Goal: Transaction & Acquisition: Subscribe to service/newsletter

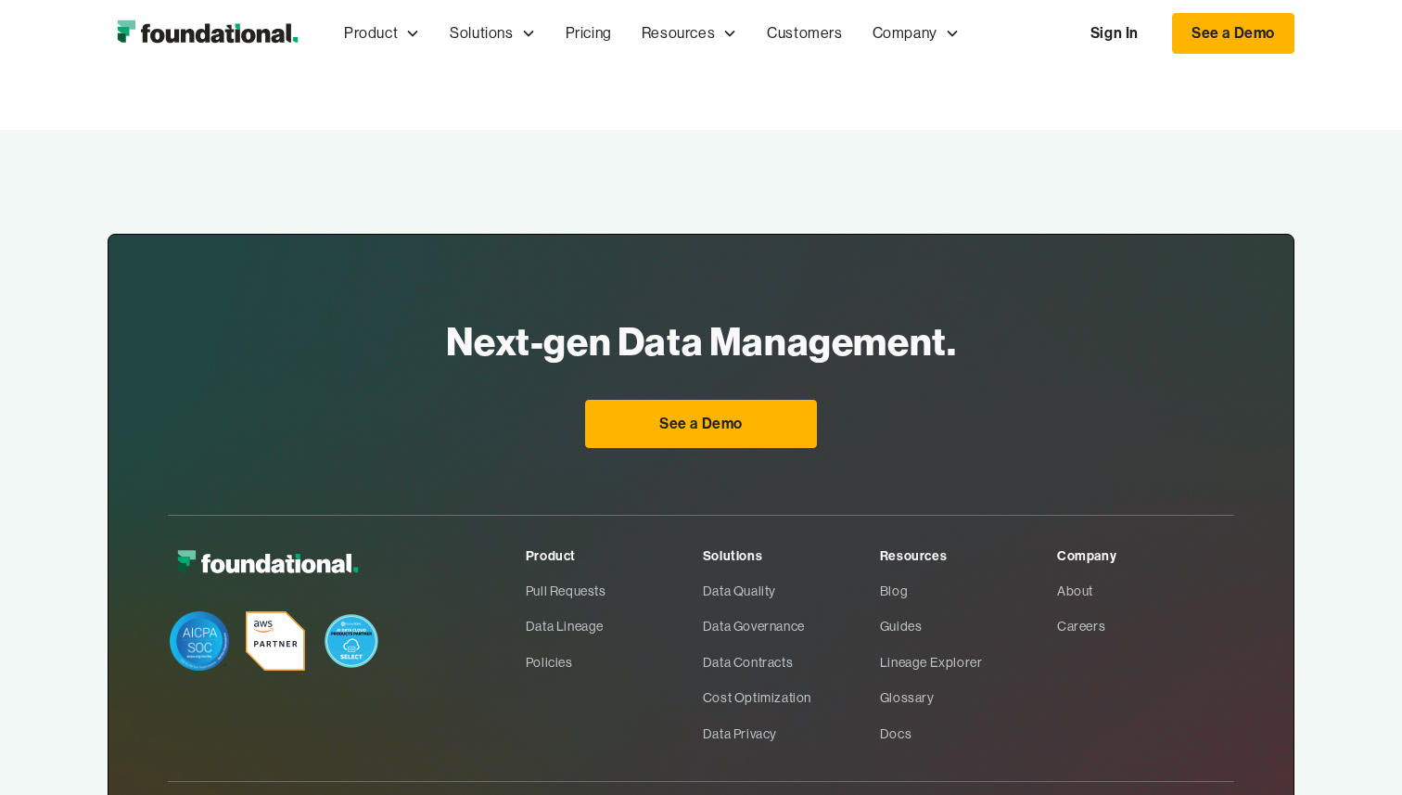
scroll to position [5899, 0]
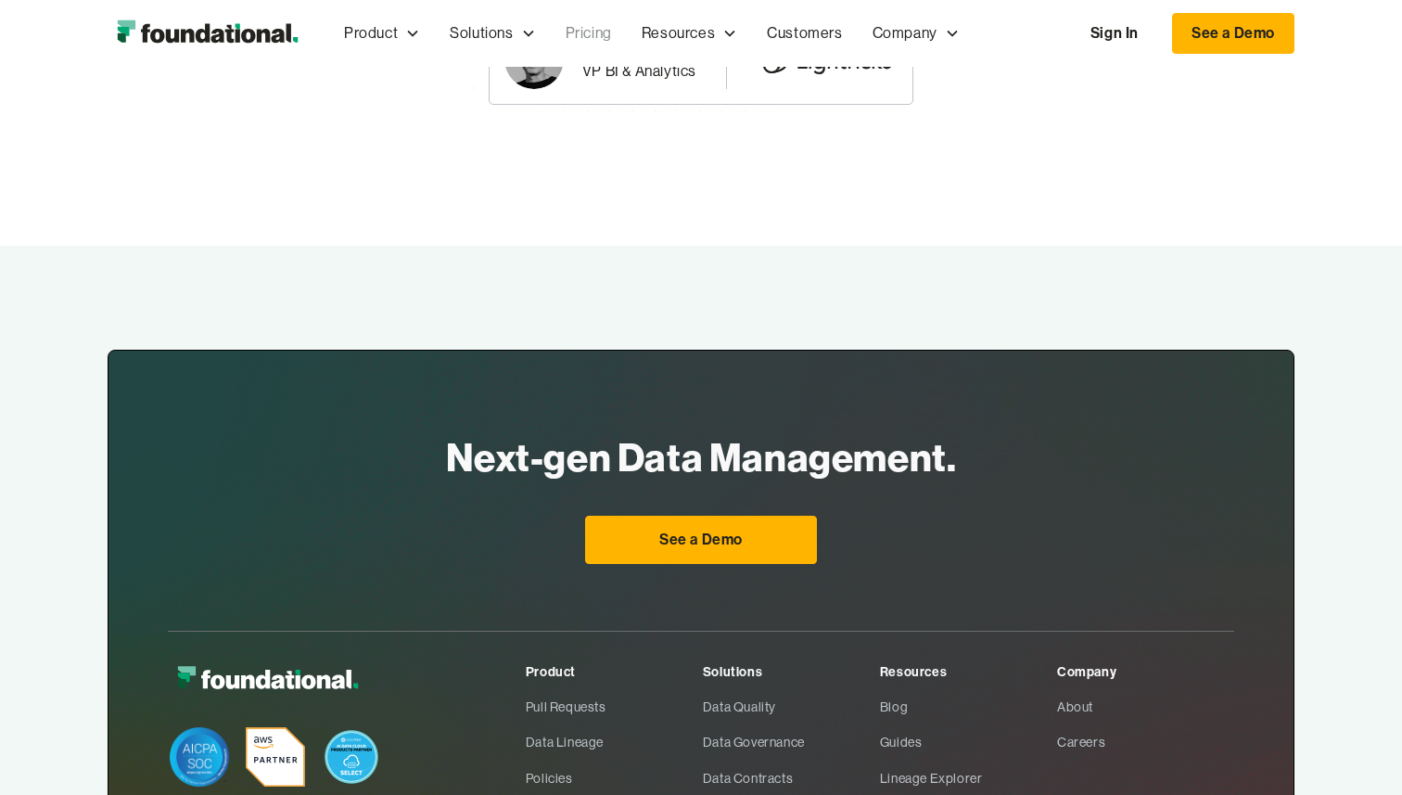
click at [580, 41] on link "Pricing" at bounding box center [589, 33] width 76 height 61
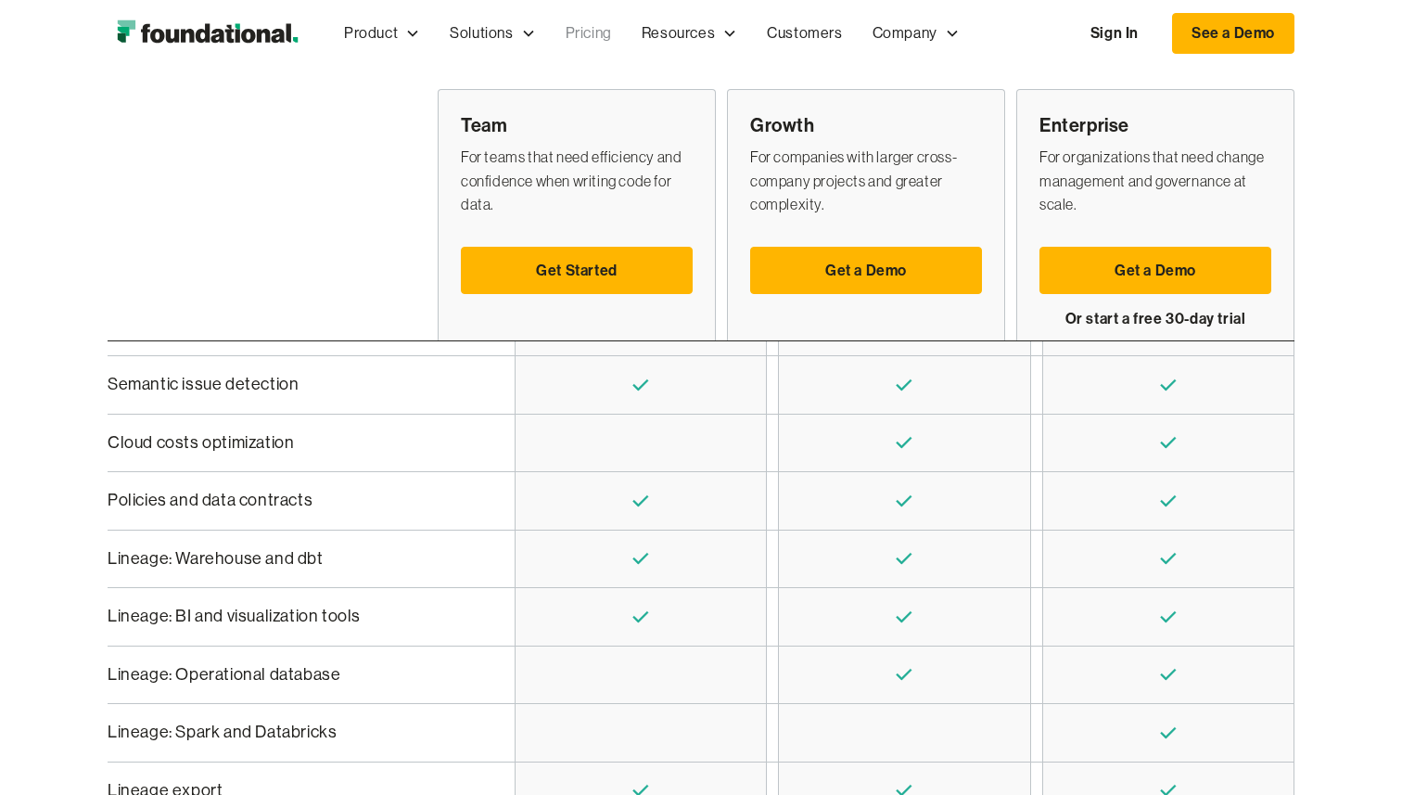
scroll to position [590, 0]
click at [595, 282] on link "Get Started" at bounding box center [577, 271] width 232 height 48
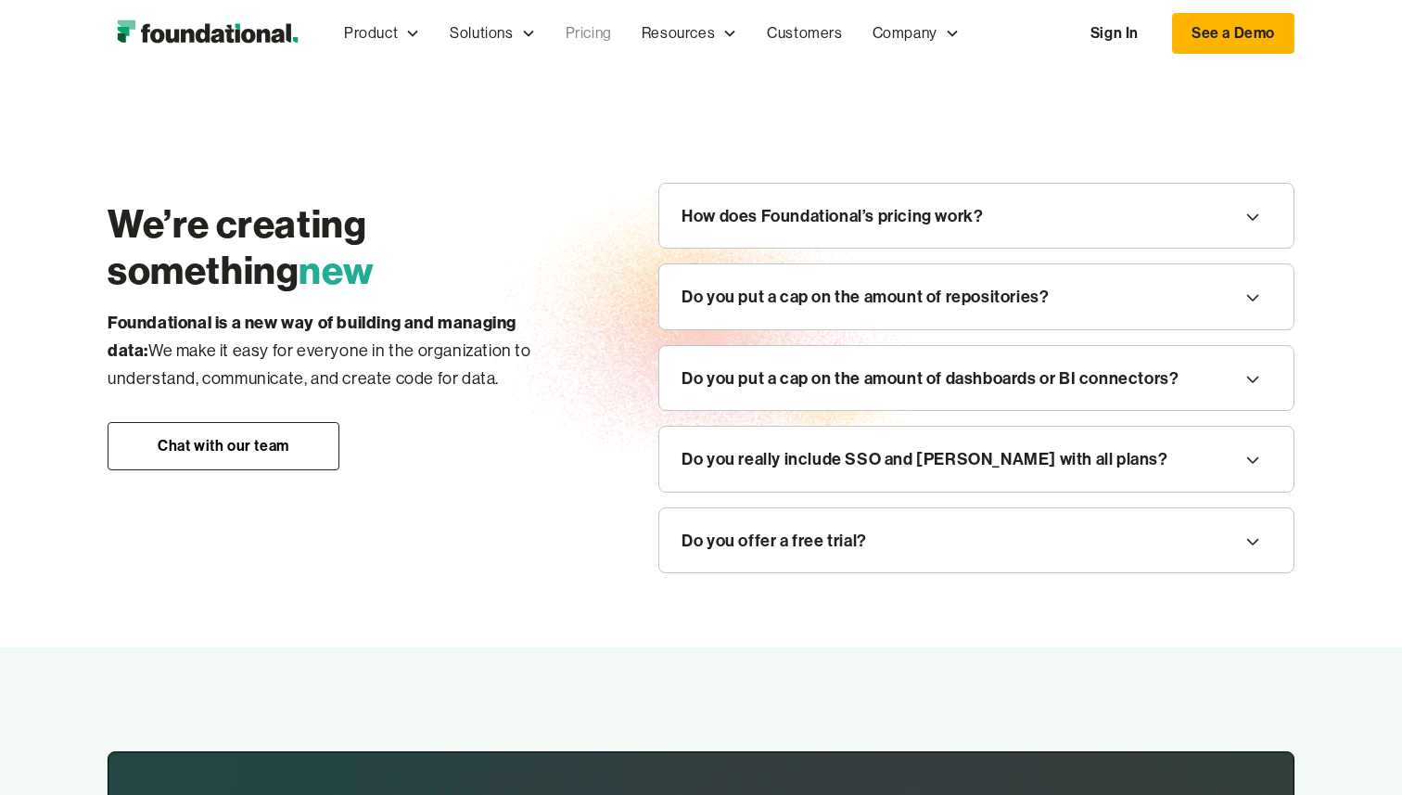
scroll to position [2214, 0]
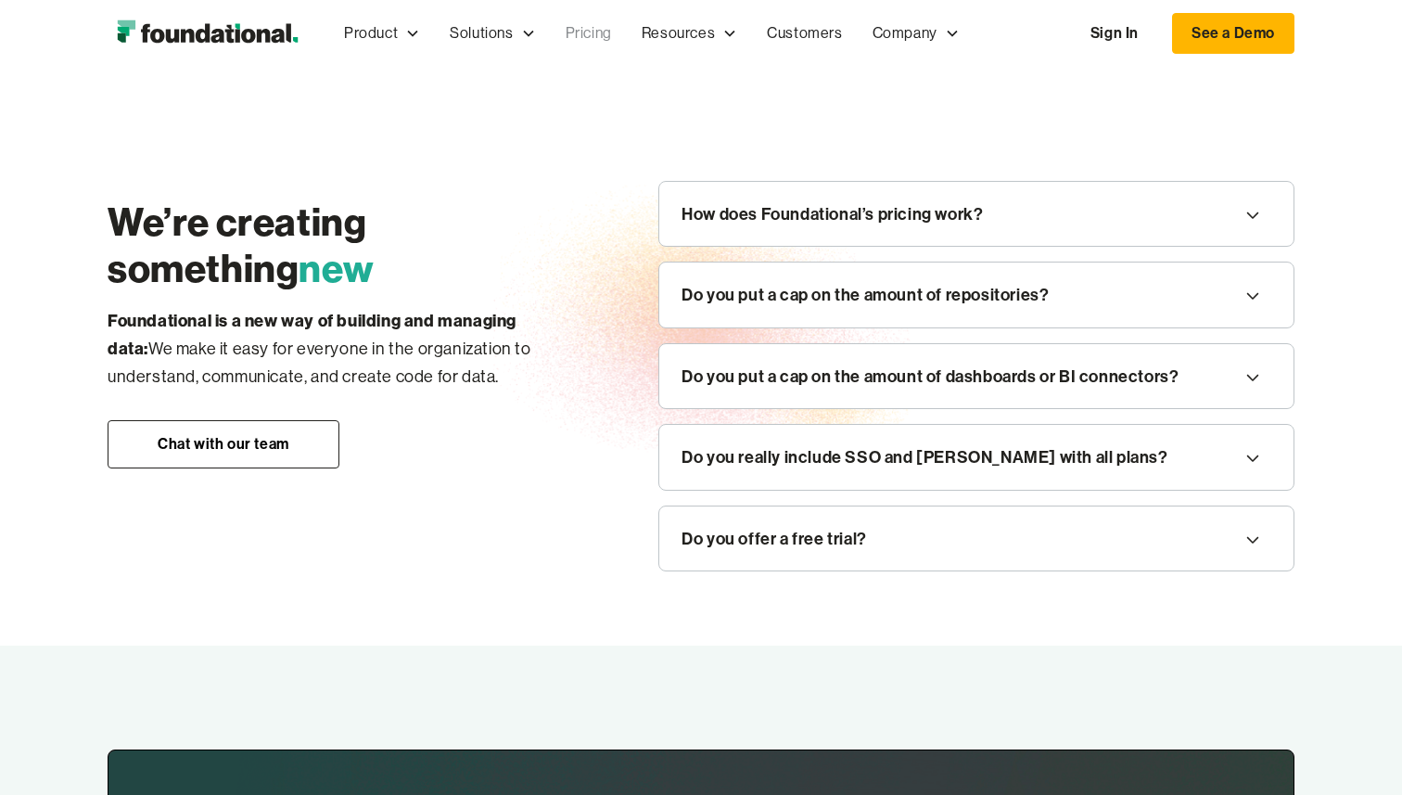
click at [802, 301] on div "Do you put a cap on the amount of repositories?" at bounding box center [865, 295] width 367 height 28
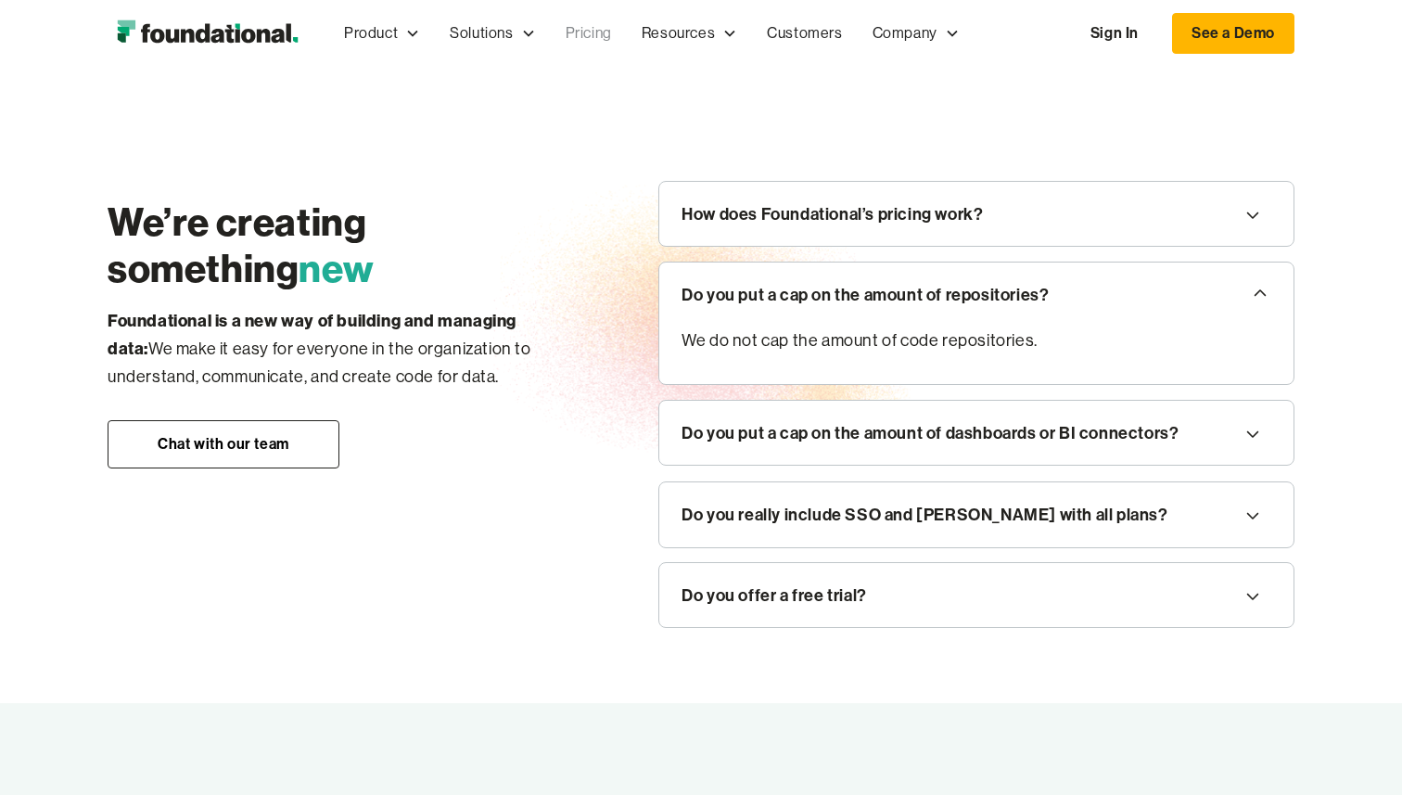
click at [803, 294] on div "Do you put a cap on the amount of repositories?" at bounding box center [865, 295] width 367 height 28
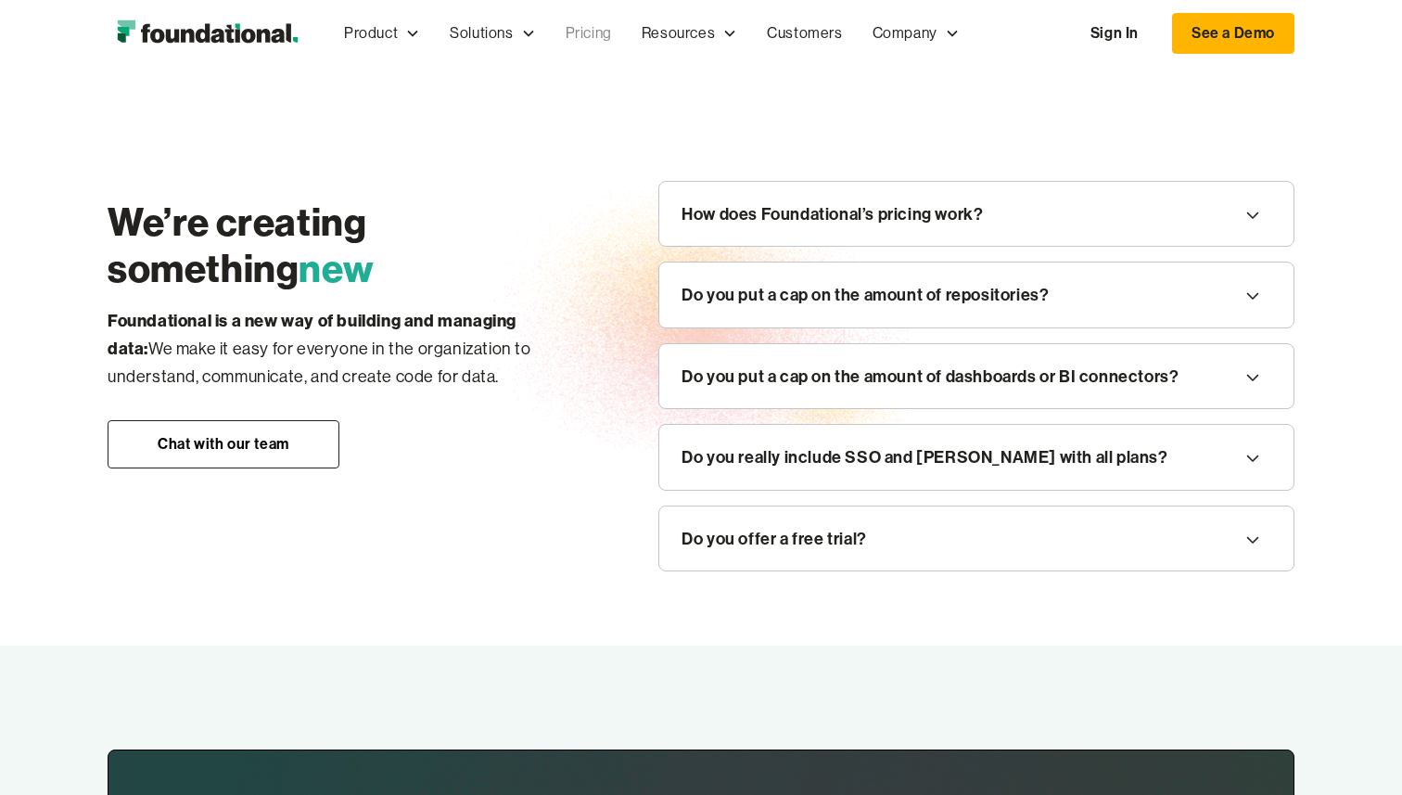
click at [810, 217] on div "How does Foundational’s pricing work?" at bounding box center [832, 214] width 301 height 28
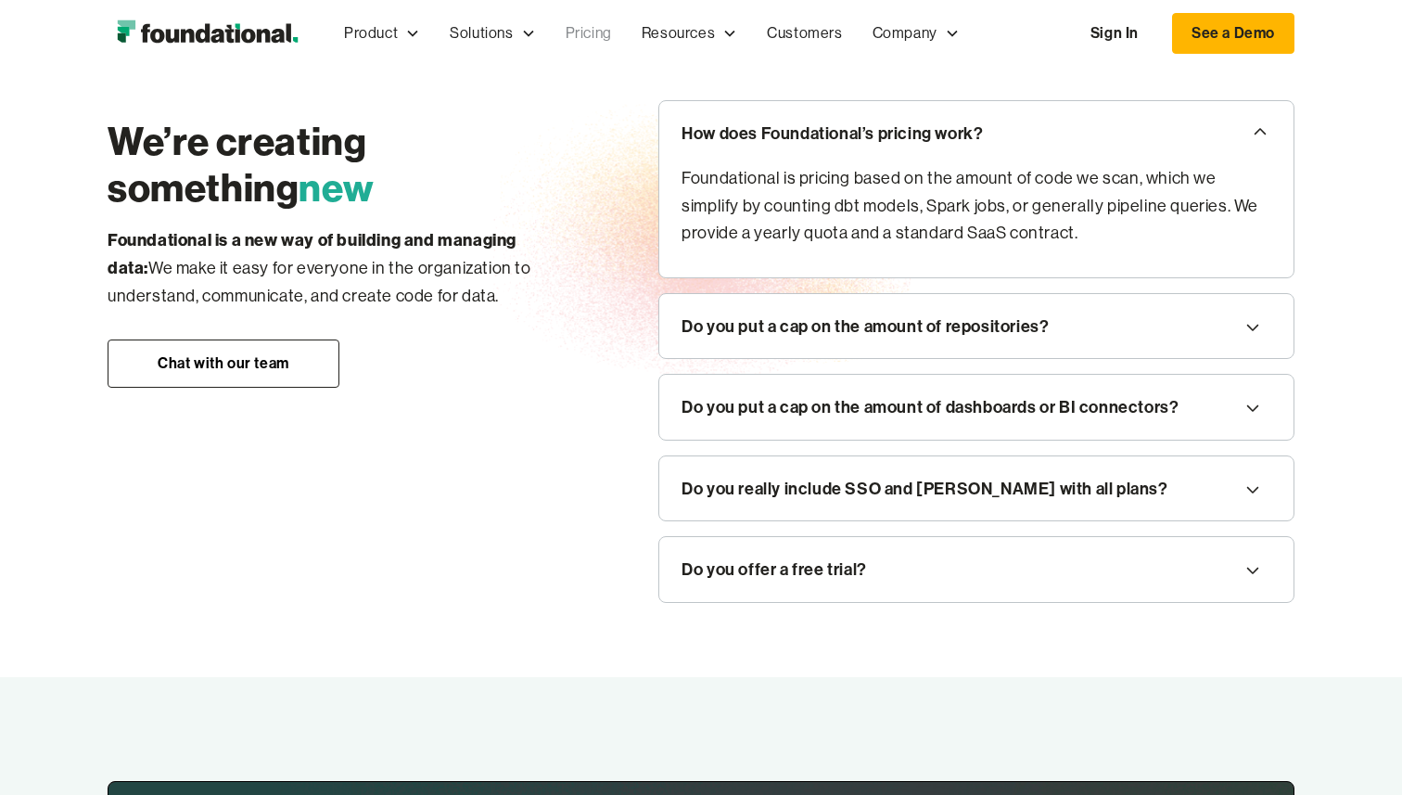
scroll to position [2304, 0]
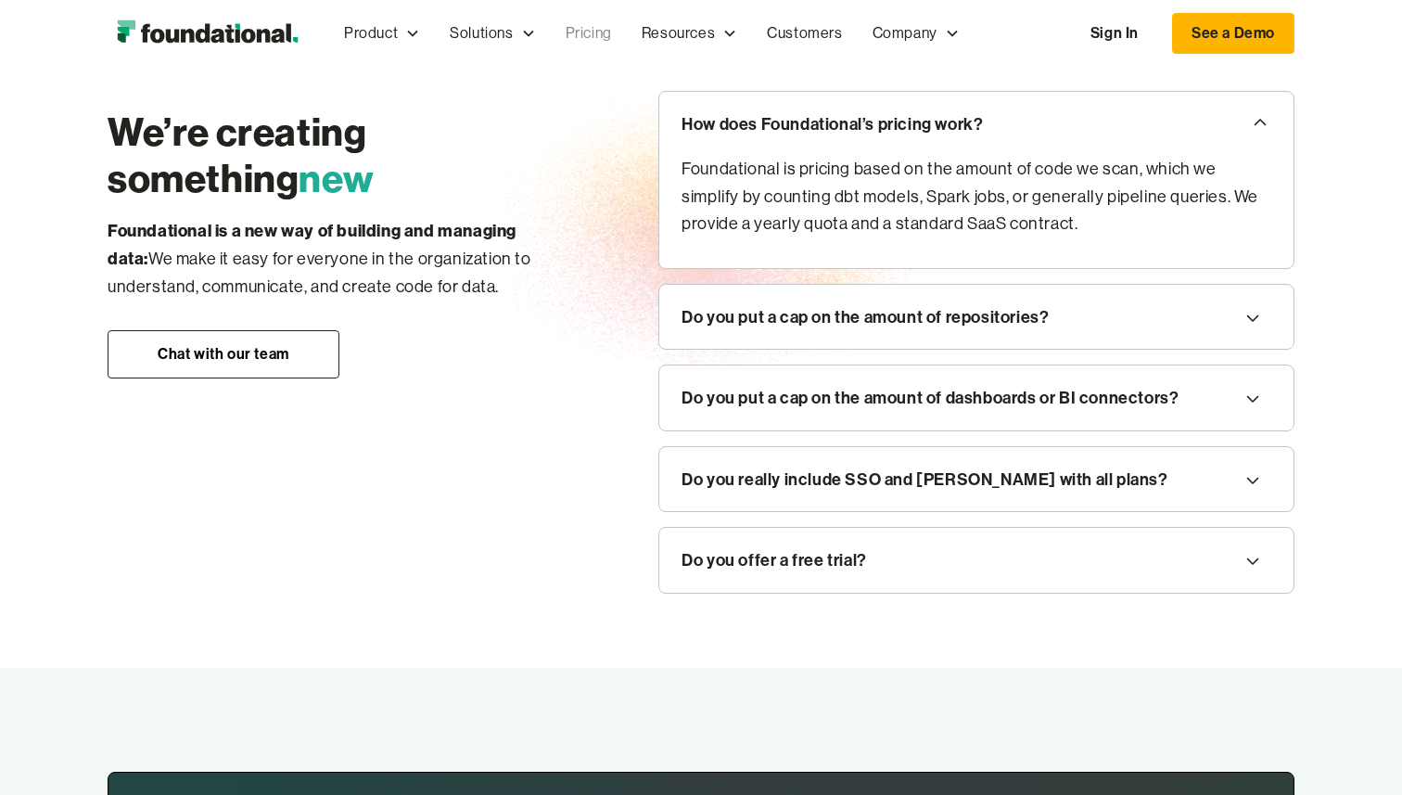
click at [796, 480] on div "Do you really include SSO and SAML with all plans?" at bounding box center [925, 480] width 486 height 28
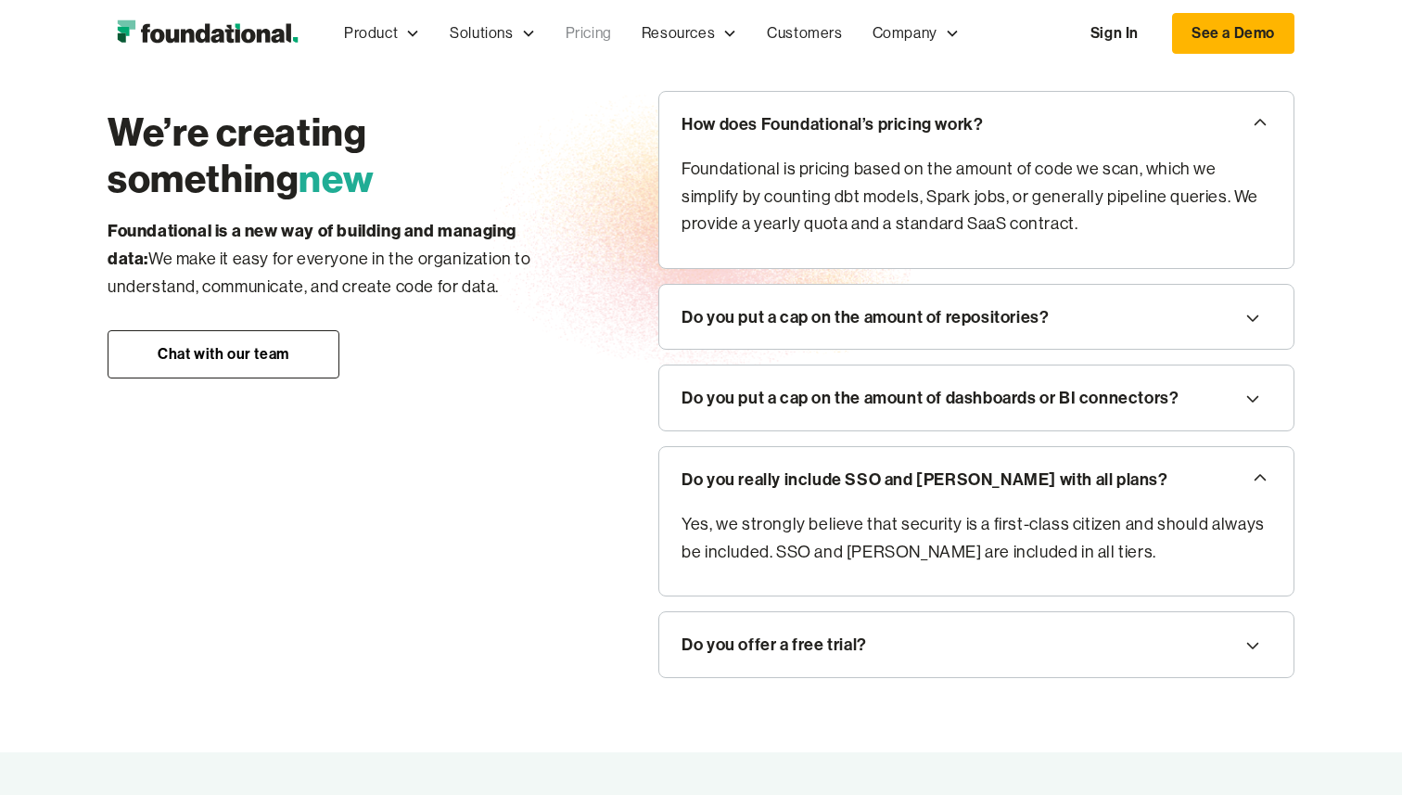
click at [796, 480] on div "Do you really include SSO and SAML with all plans?" at bounding box center [925, 480] width 486 height 28
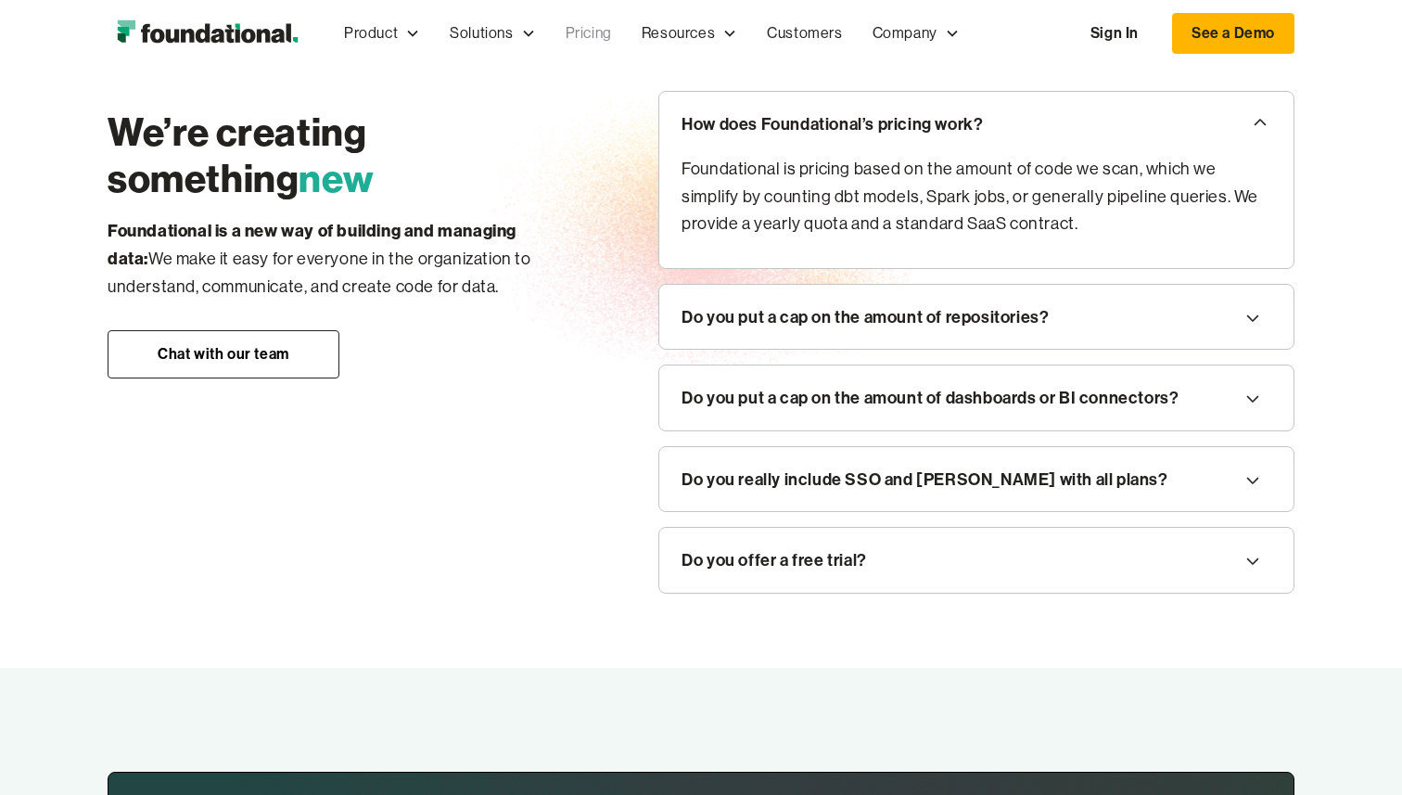
click at [799, 532] on div "Do you offer a free trial?" at bounding box center [976, 560] width 634 height 65
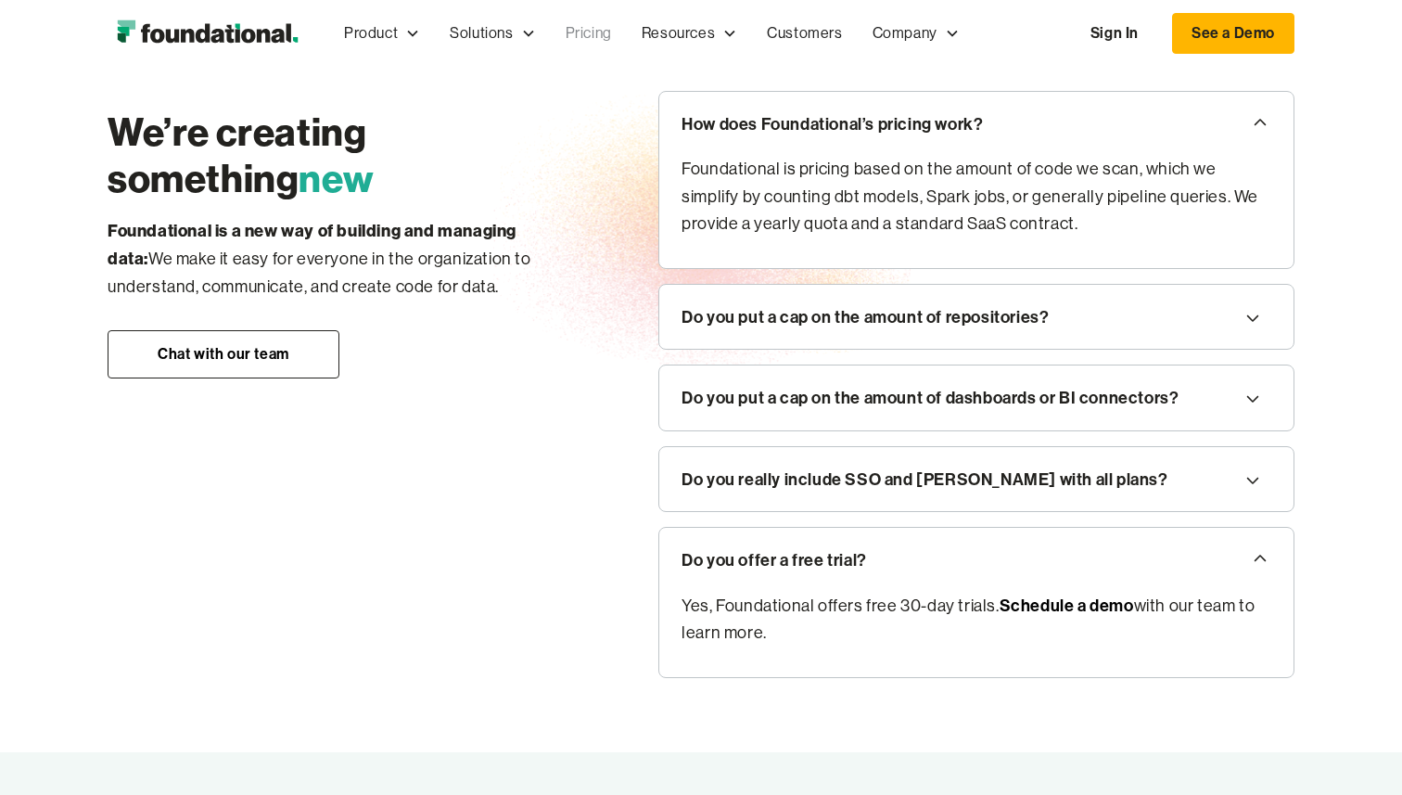
click at [798, 548] on div "Do you offer a free trial?" at bounding box center [774, 560] width 185 height 28
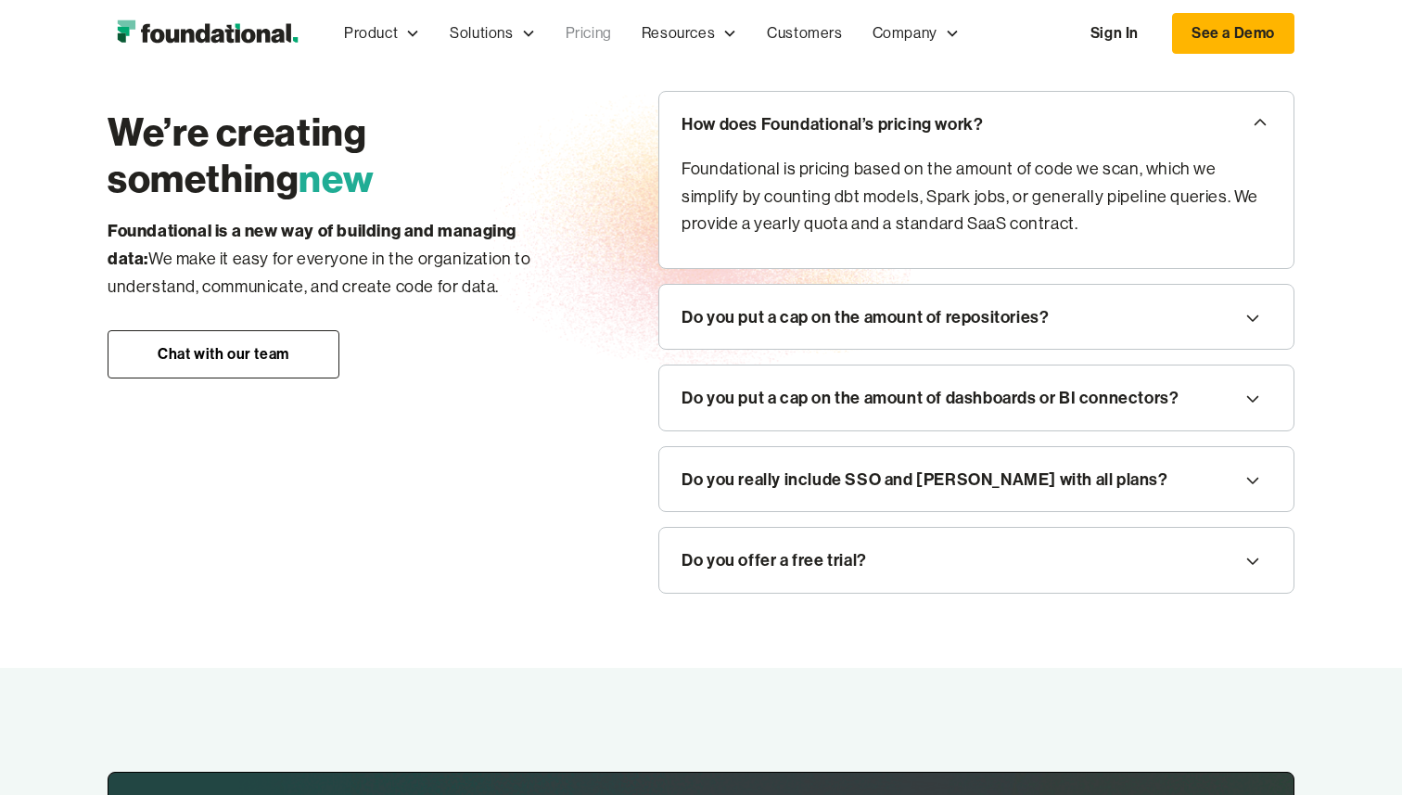
click at [809, 399] on div "Do you put a cap on the amount of dashboards or BI connectors?" at bounding box center [930, 398] width 497 height 28
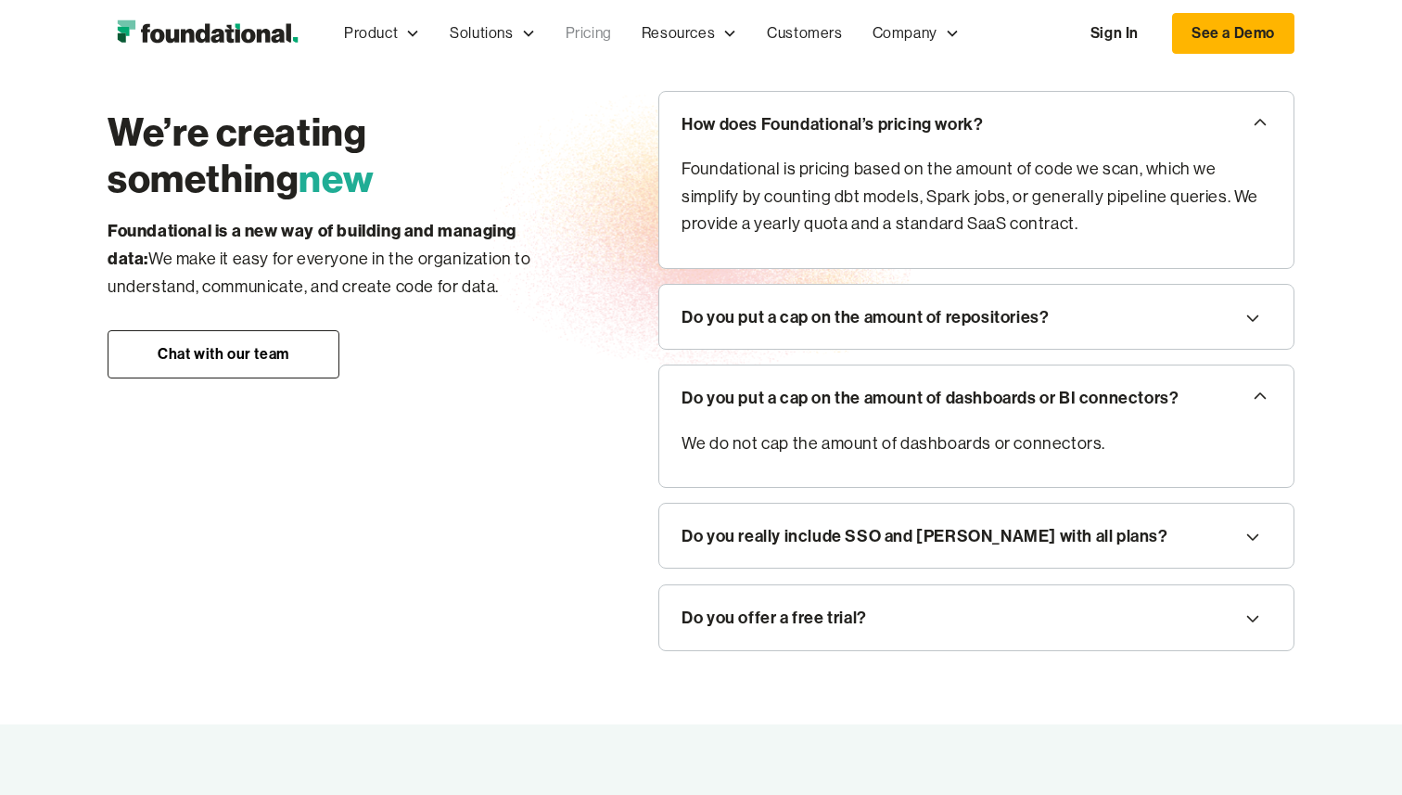
click at [809, 399] on div "Do you put a cap on the amount of dashboards or BI connectors?" at bounding box center [930, 398] width 497 height 28
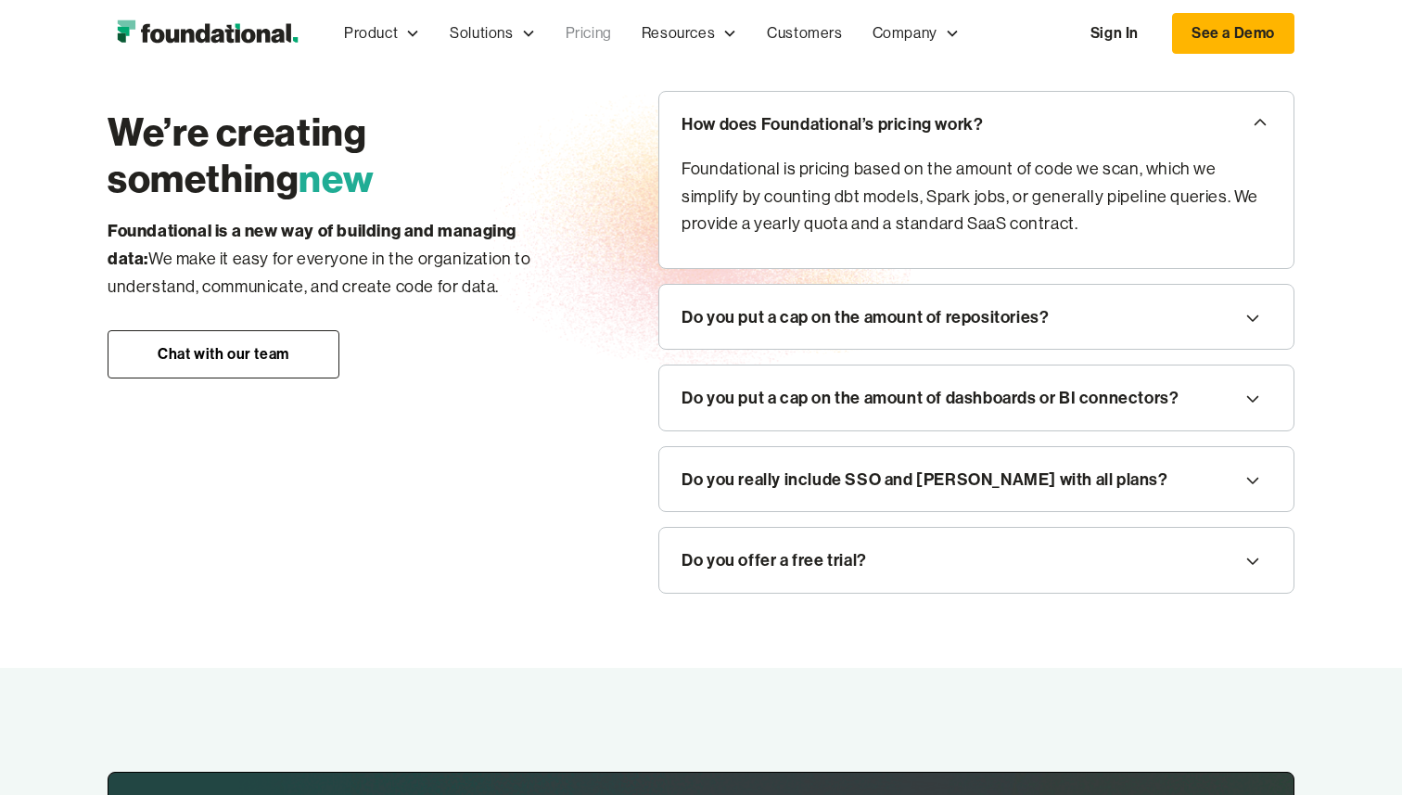
click at [806, 314] on div "Do you put a cap on the amount of repositories?" at bounding box center [865, 317] width 367 height 28
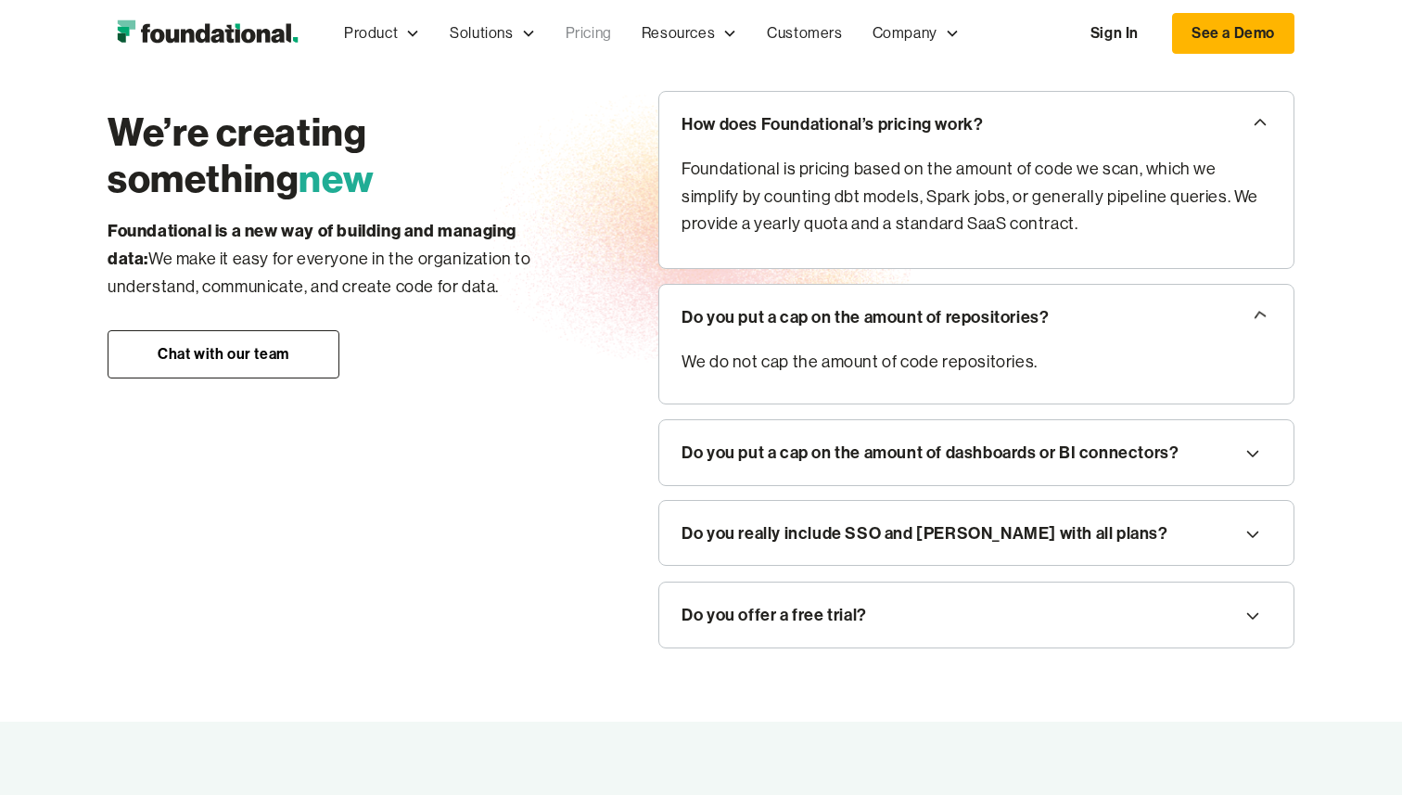
click at [806, 314] on div "Do you put a cap on the amount of repositories?" at bounding box center [865, 317] width 367 height 28
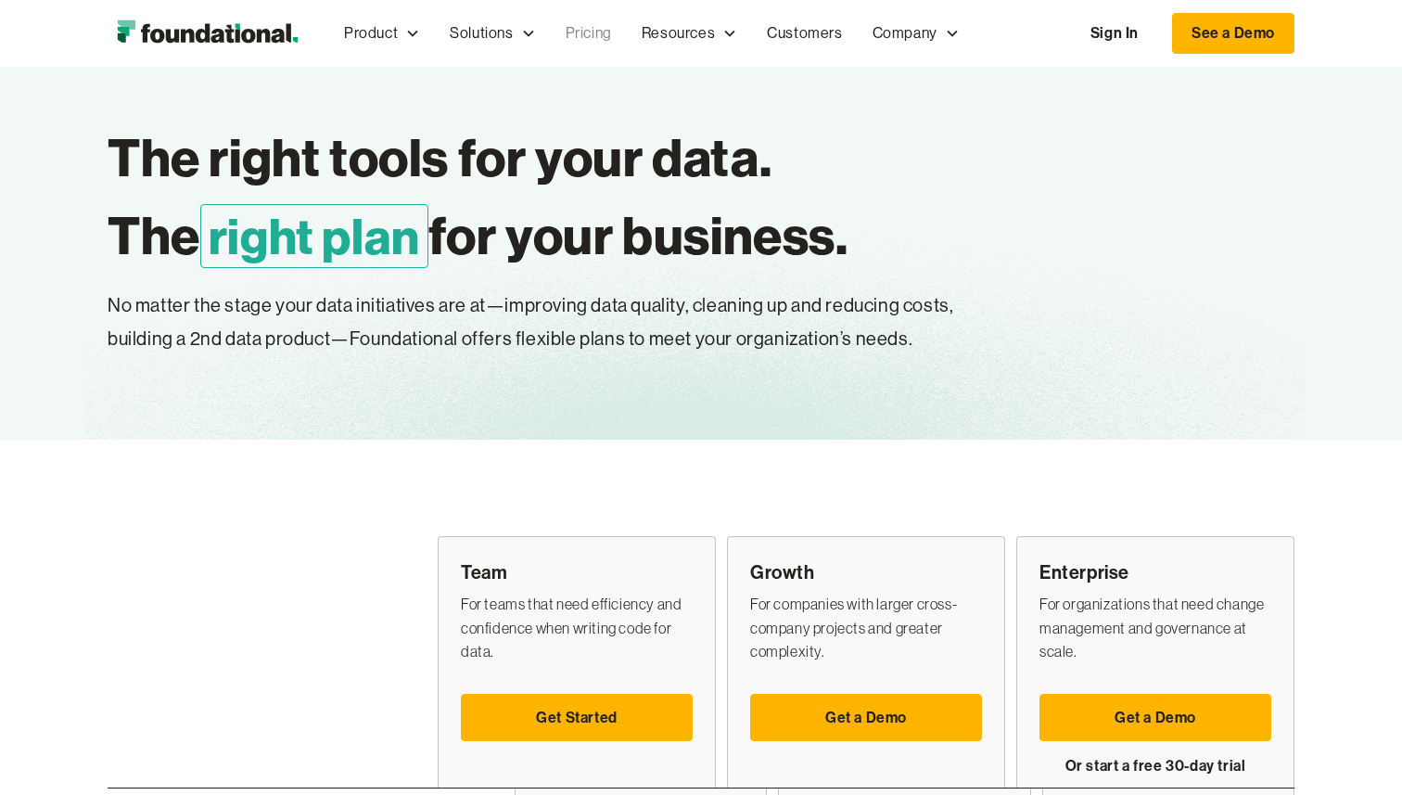
scroll to position [0, 0]
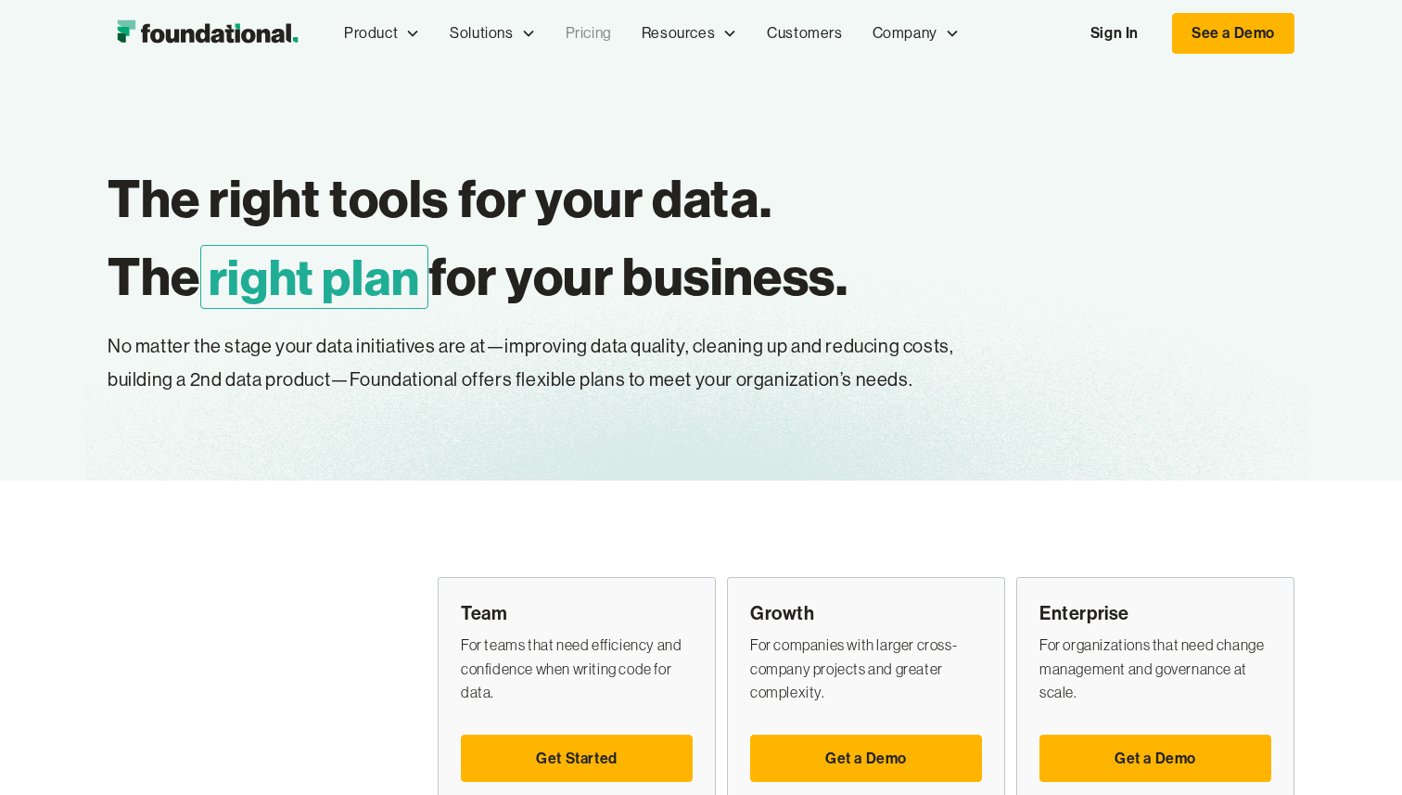
click at [242, 26] on img "home" at bounding box center [207, 33] width 199 height 37
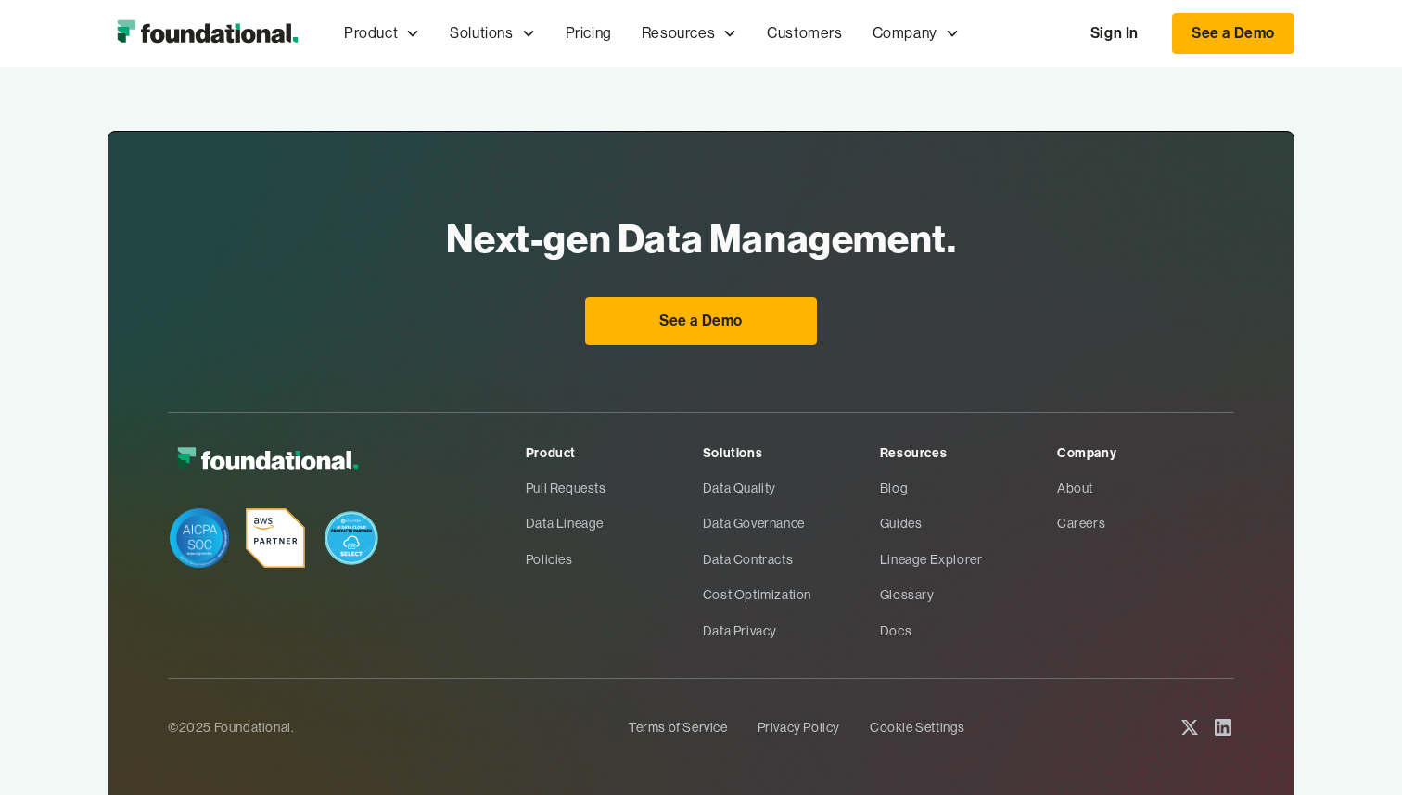
scroll to position [6201, 0]
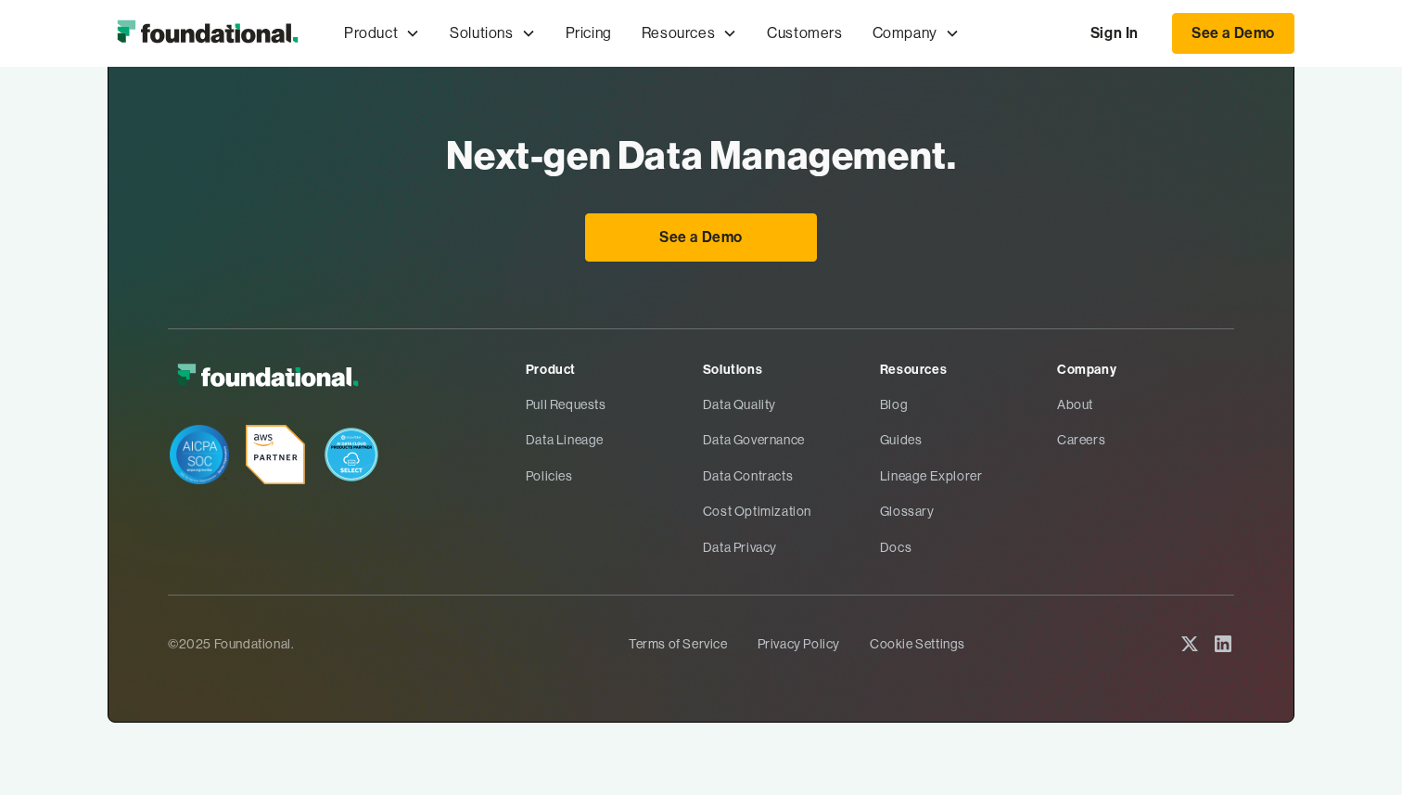
click at [1219, 640] on icon at bounding box center [1223, 644] width 22 height 22
